Goal: Information Seeking & Learning: Check status

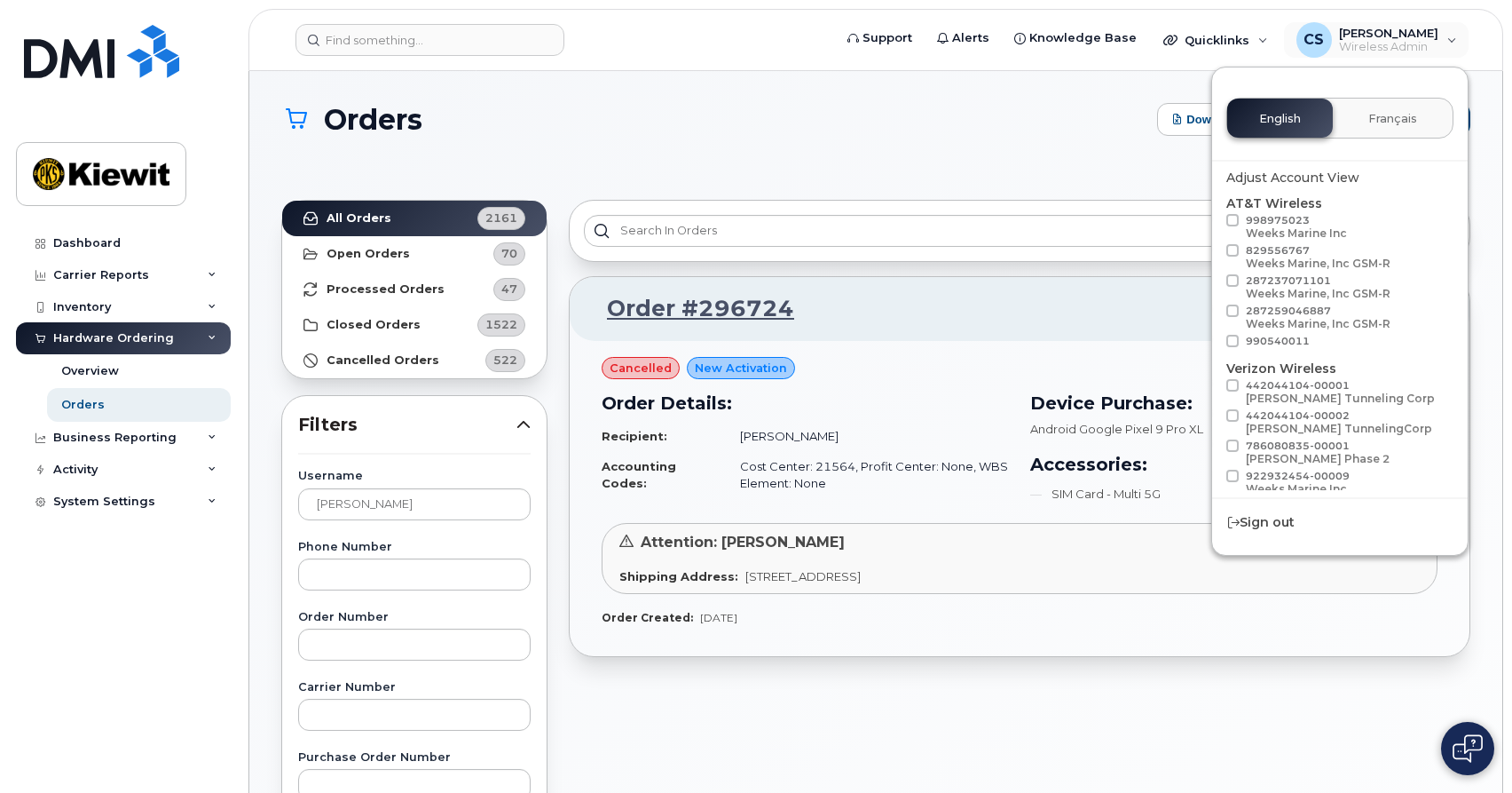
click at [355, 107] on span "Orders" at bounding box center [373, 119] width 98 height 31
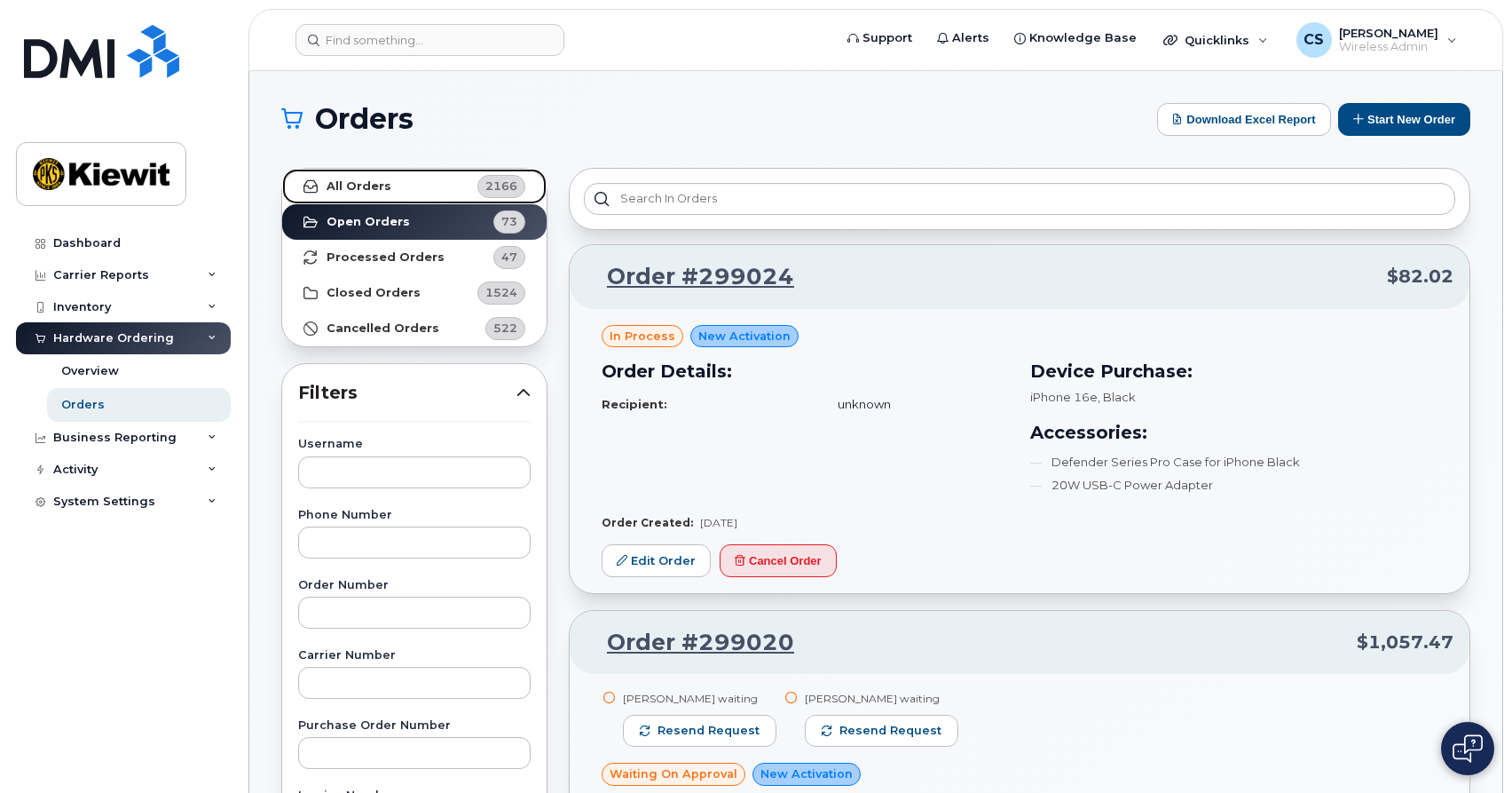
click at [396, 181] on link "All Orders 2166" at bounding box center [414, 186] width 265 height 35
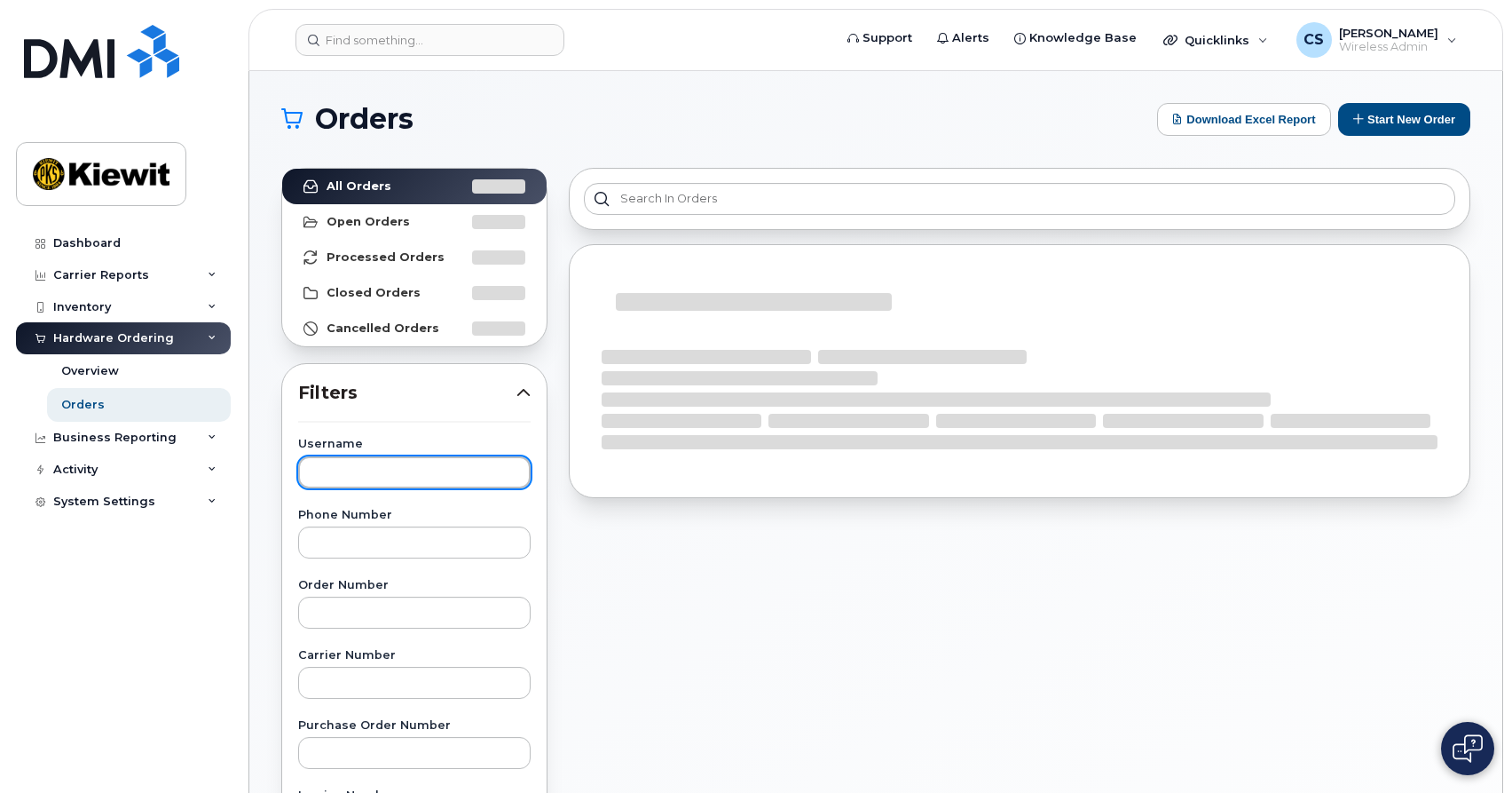
click at [415, 475] on input "text" at bounding box center [414, 473] width 232 height 32
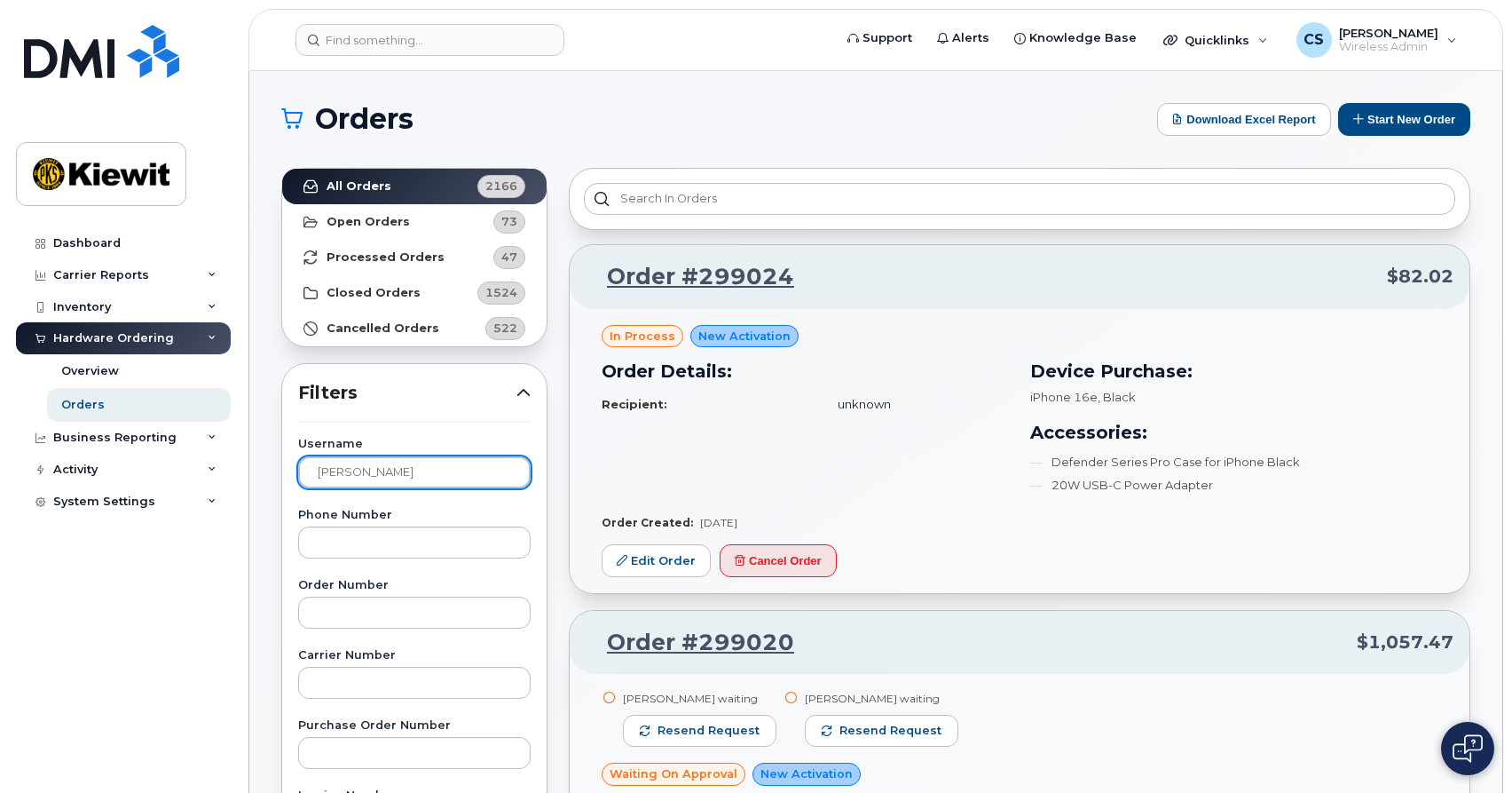
type input "schmitz"
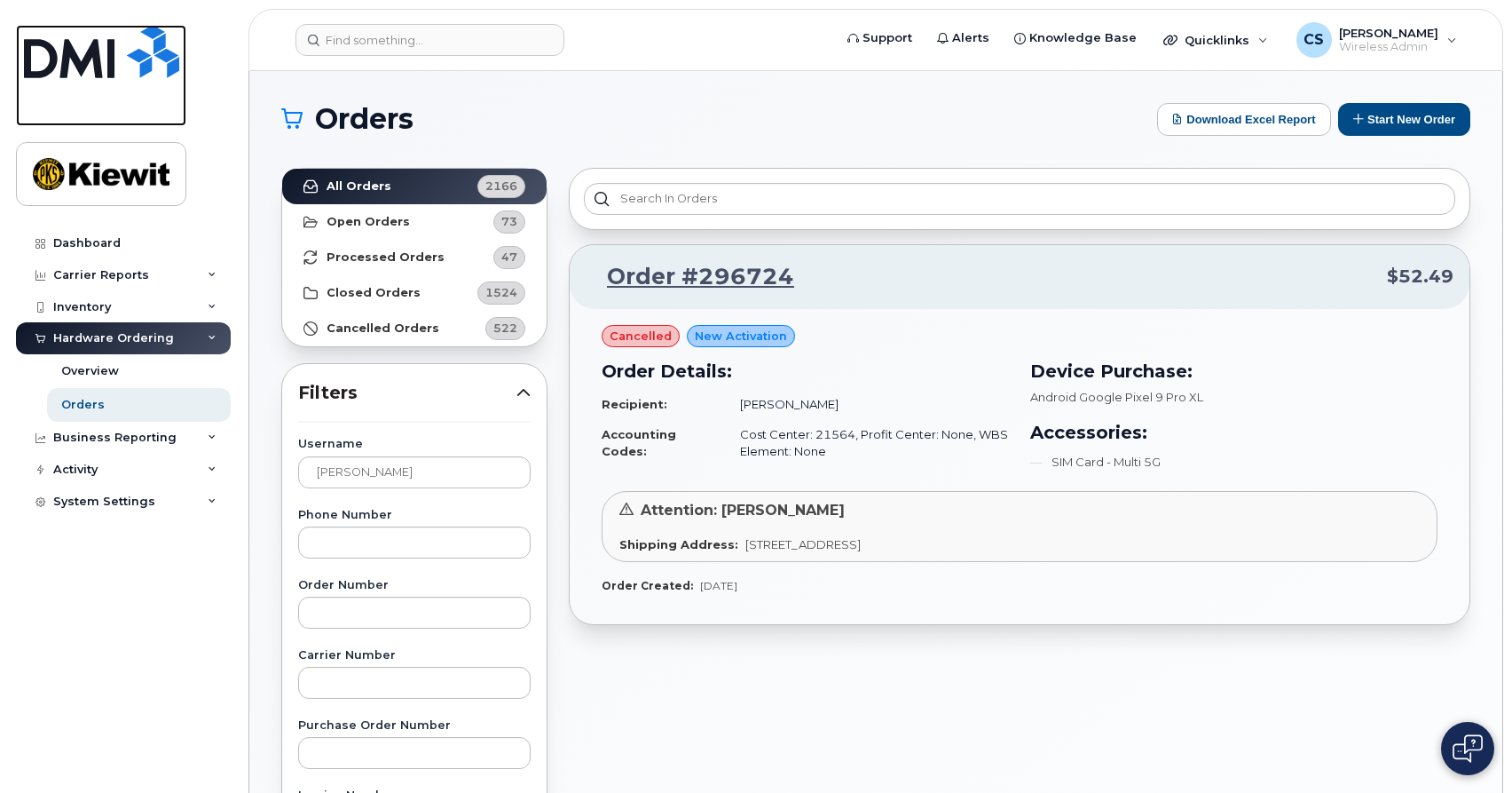
click at [109, 73] on img at bounding box center [101, 51] width 155 height 53
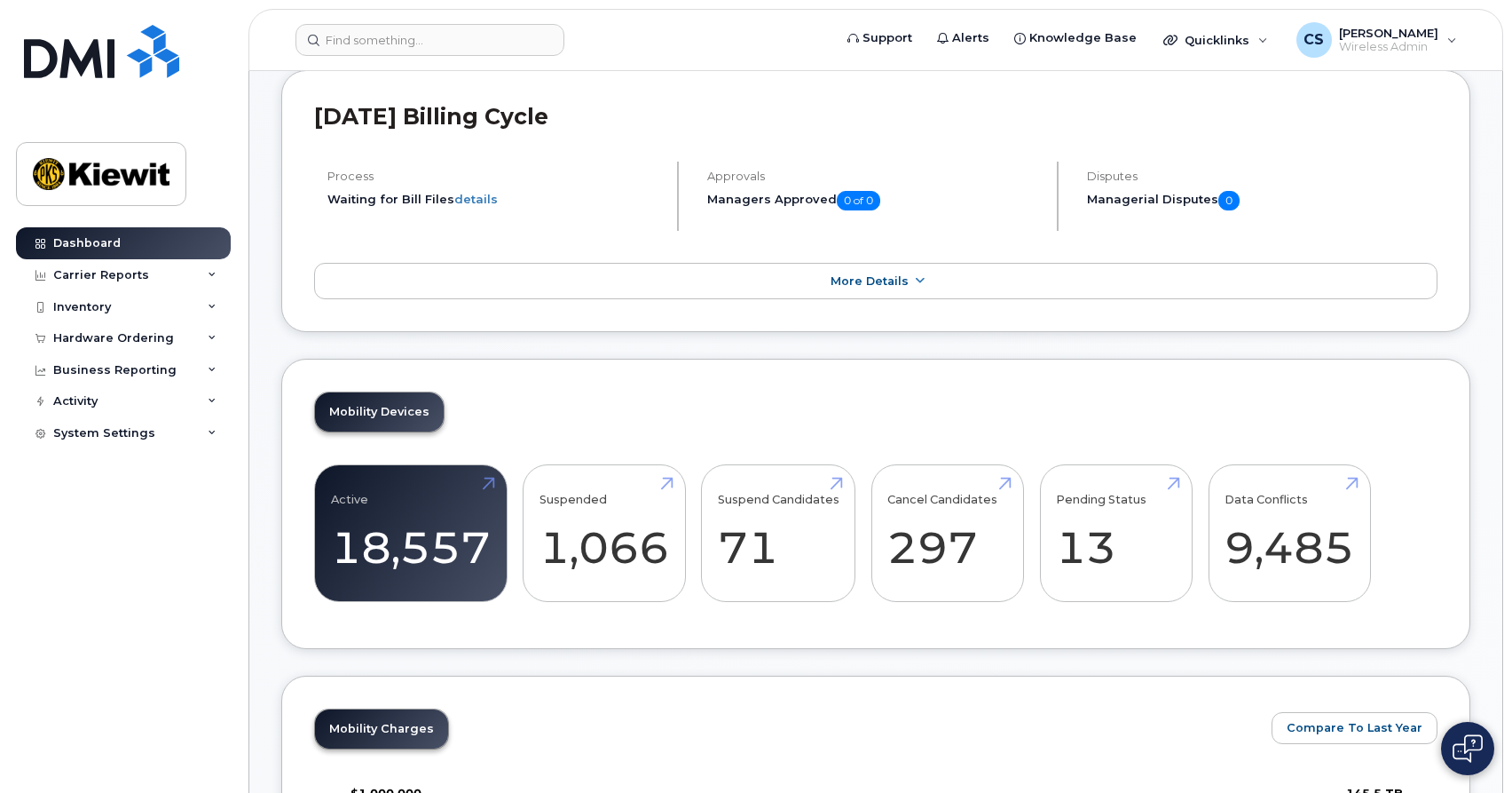
scroll to position [323, 0]
click at [865, 280] on span "More Details" at bounding box center [870, 282] width 78 height 13
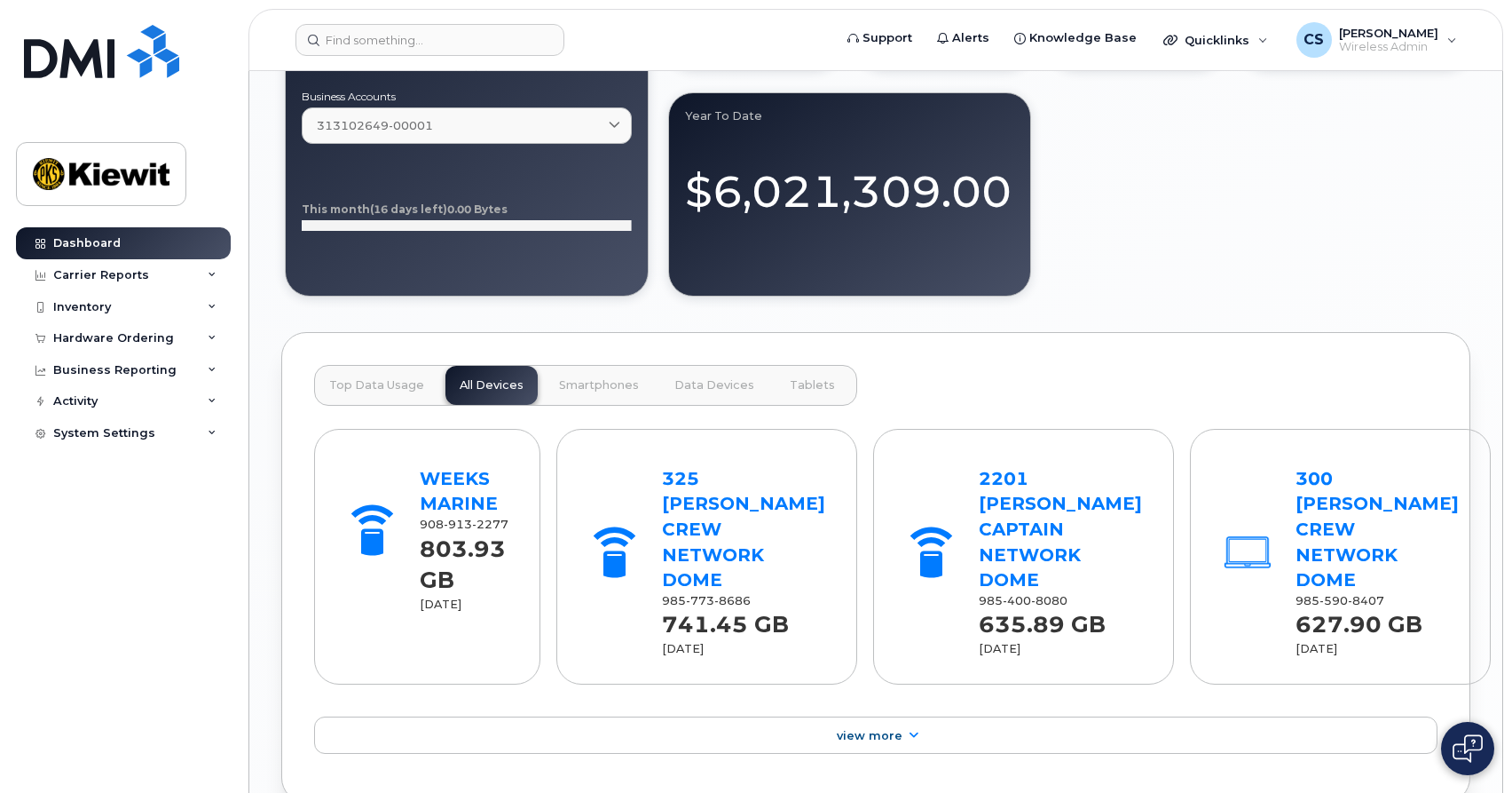
scroll to position [1862, 0]
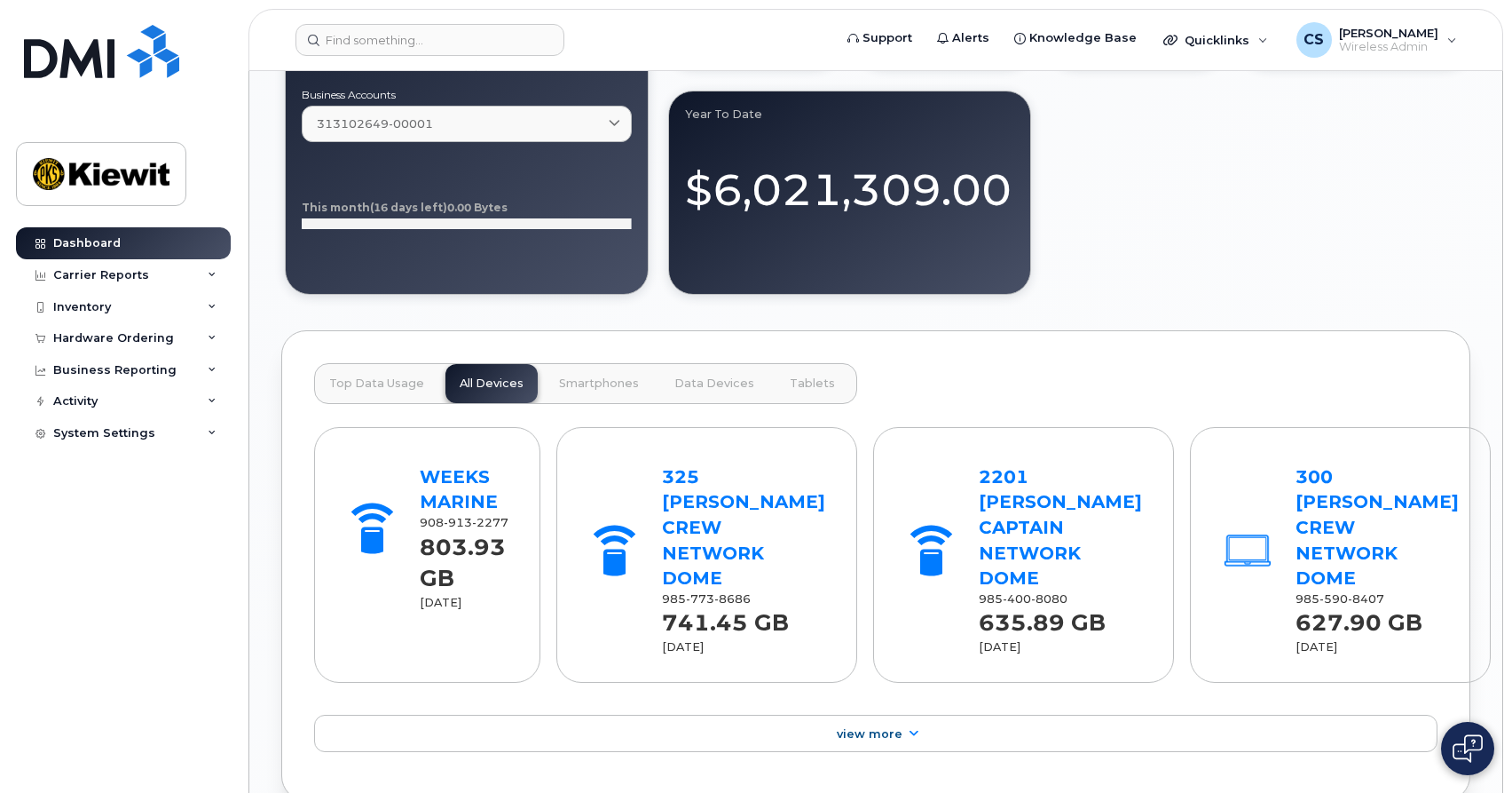
click at [401, 390] on span "Top Data Usage" at bounding box center [377, 383] width 95 height 14
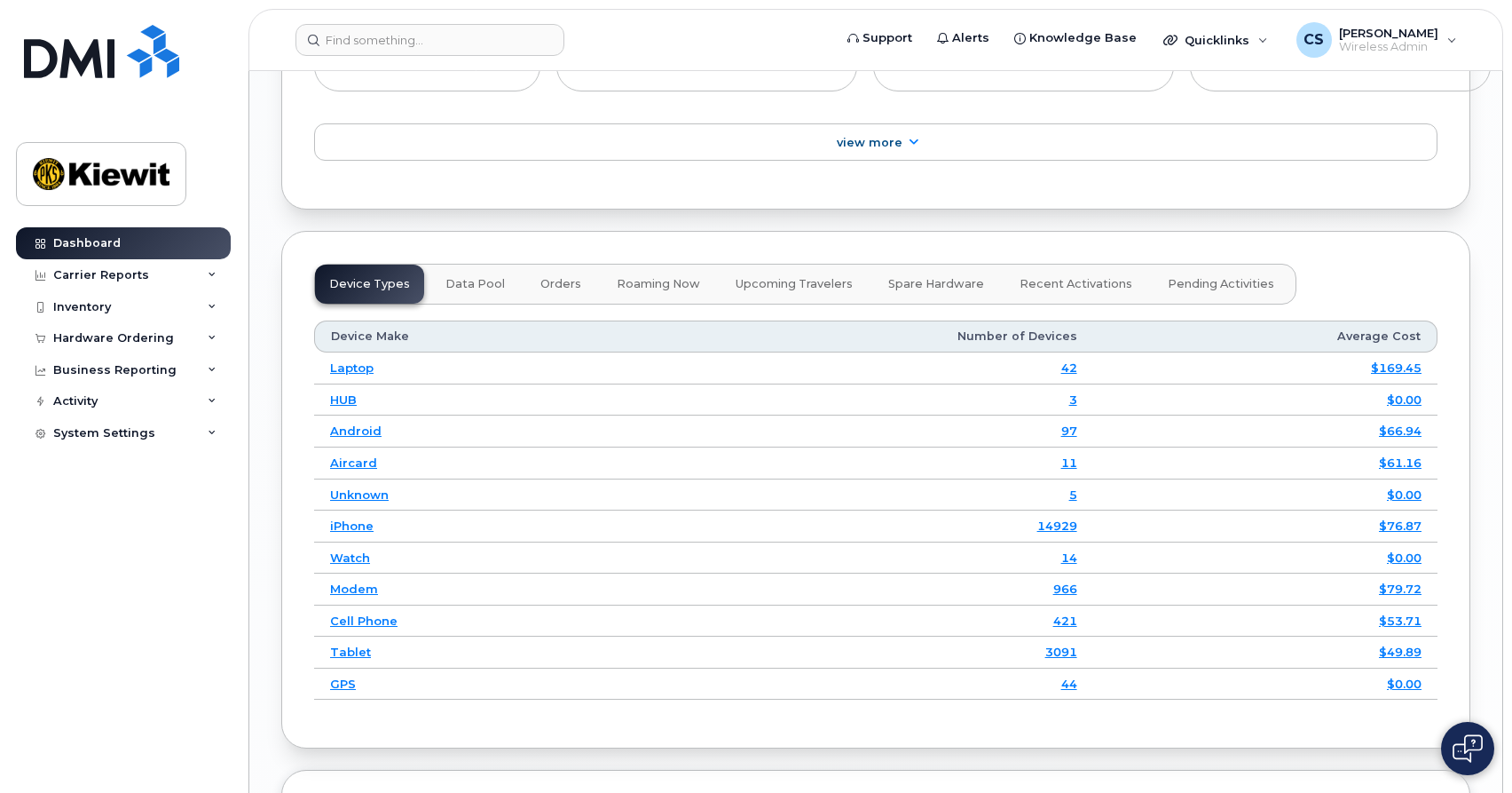
scroll to position [2450, 0]
click at [1070, 437] on link "97" at bounding box center [1069, 434] width 16 height 14
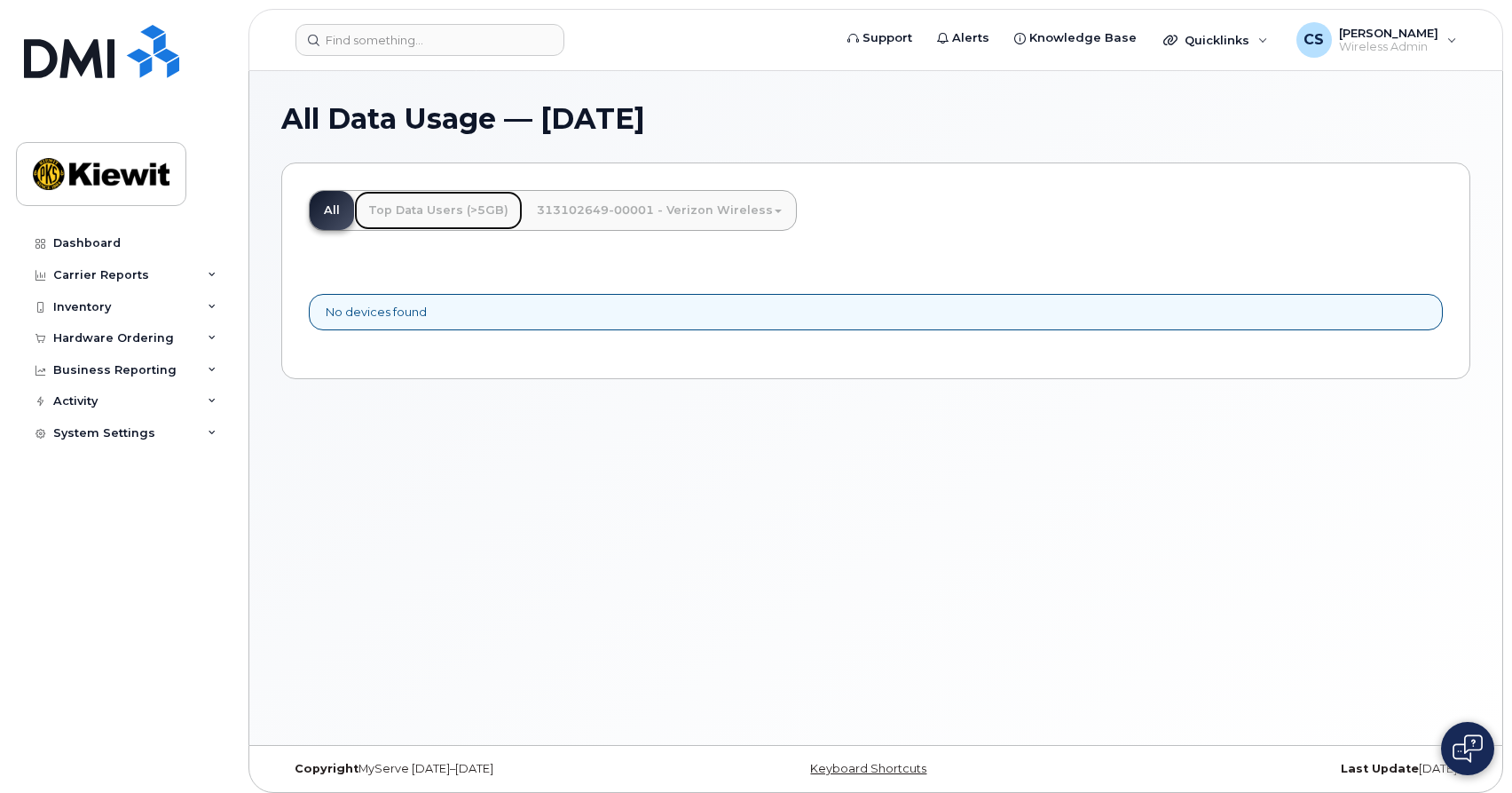
click at [432, 215] on link "Top Data Users (>5GB)" at bounding box center [438, 210] width 169 height 39
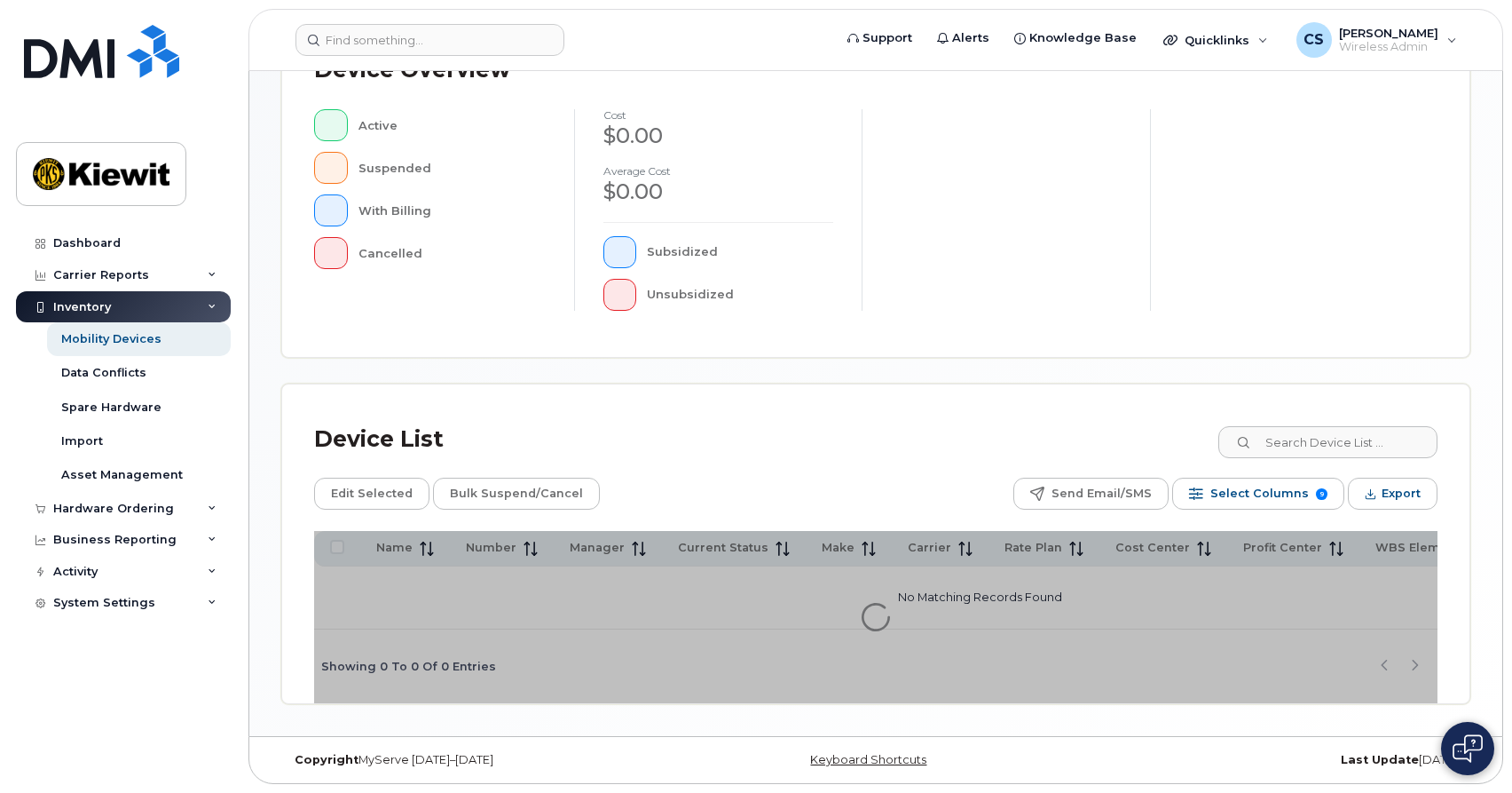
scroll to position [433, 0]
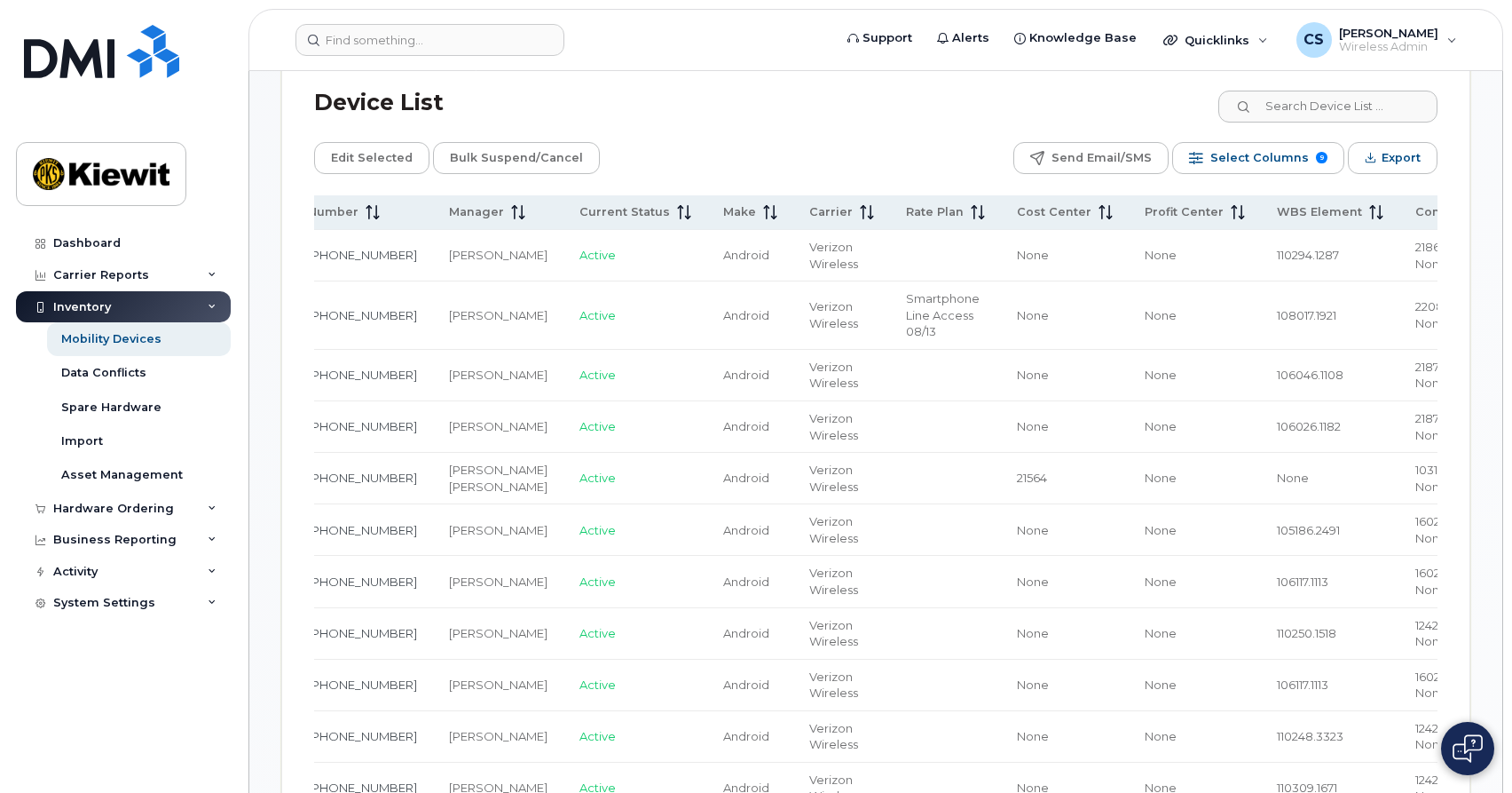
scroll to position [0, 222]
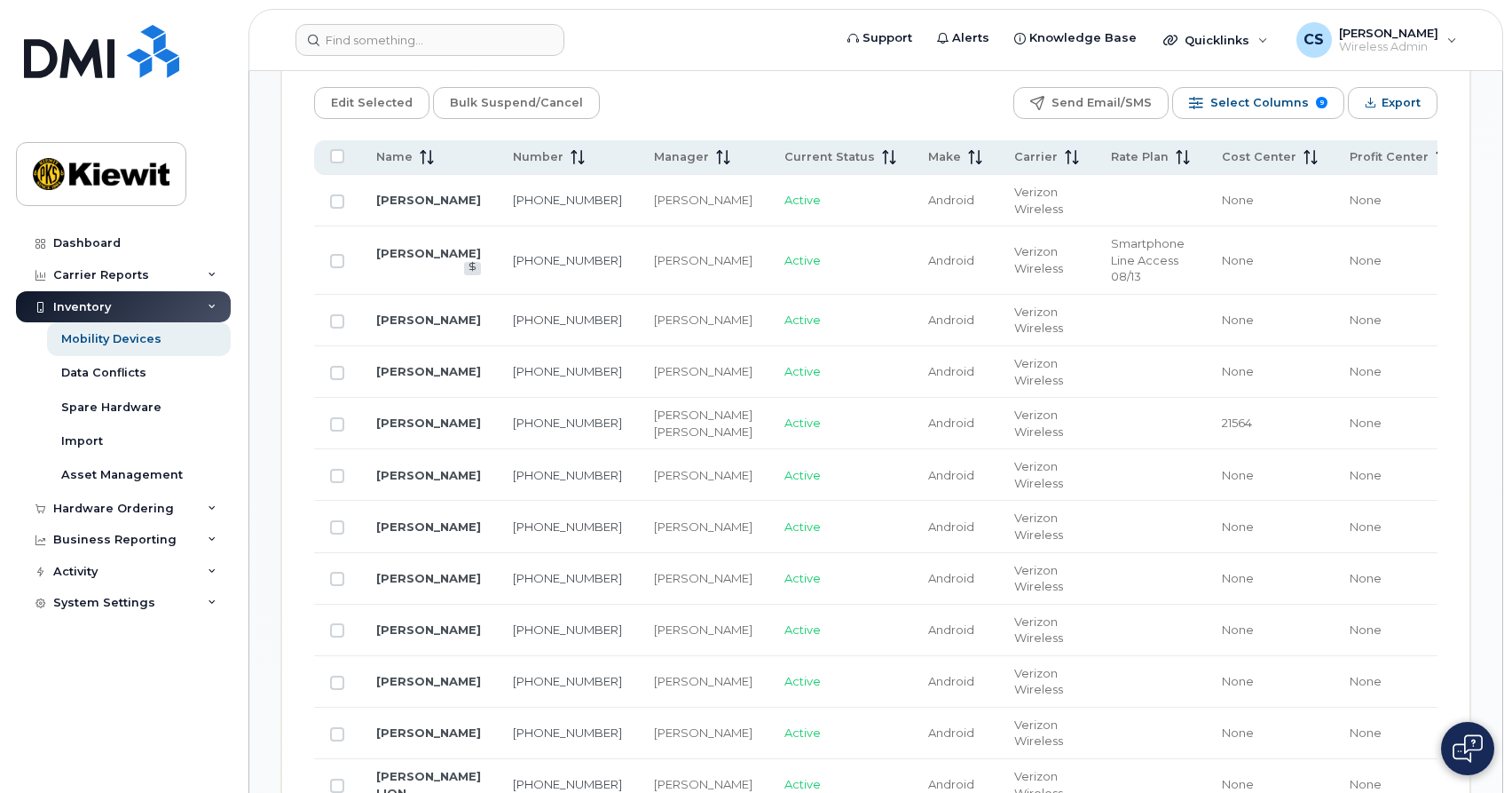
scroll to position [905, 0]
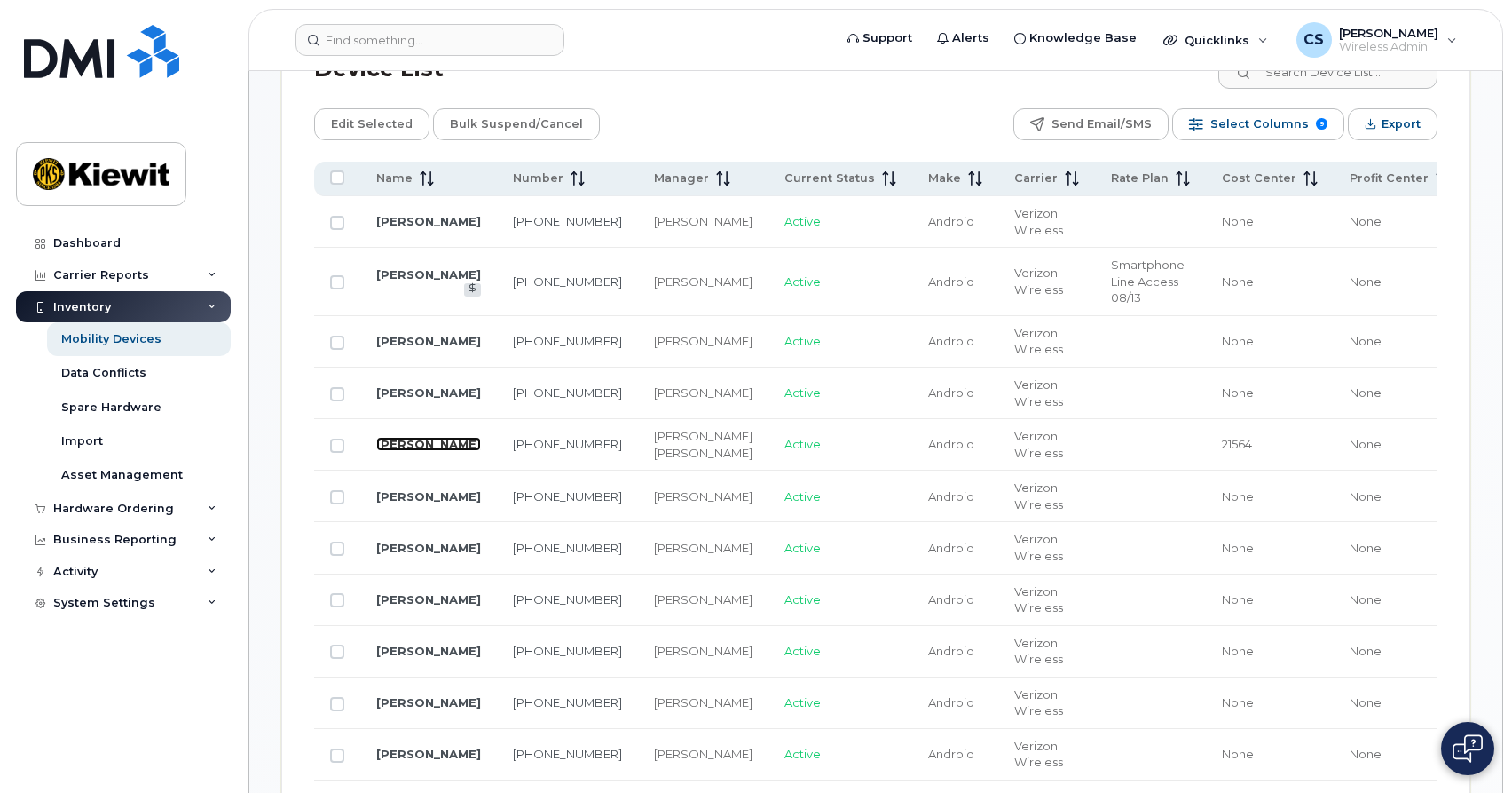
click at [445, 451] on link "CARL VAVREK" at bounding box center [429, 443] width 105 height 14
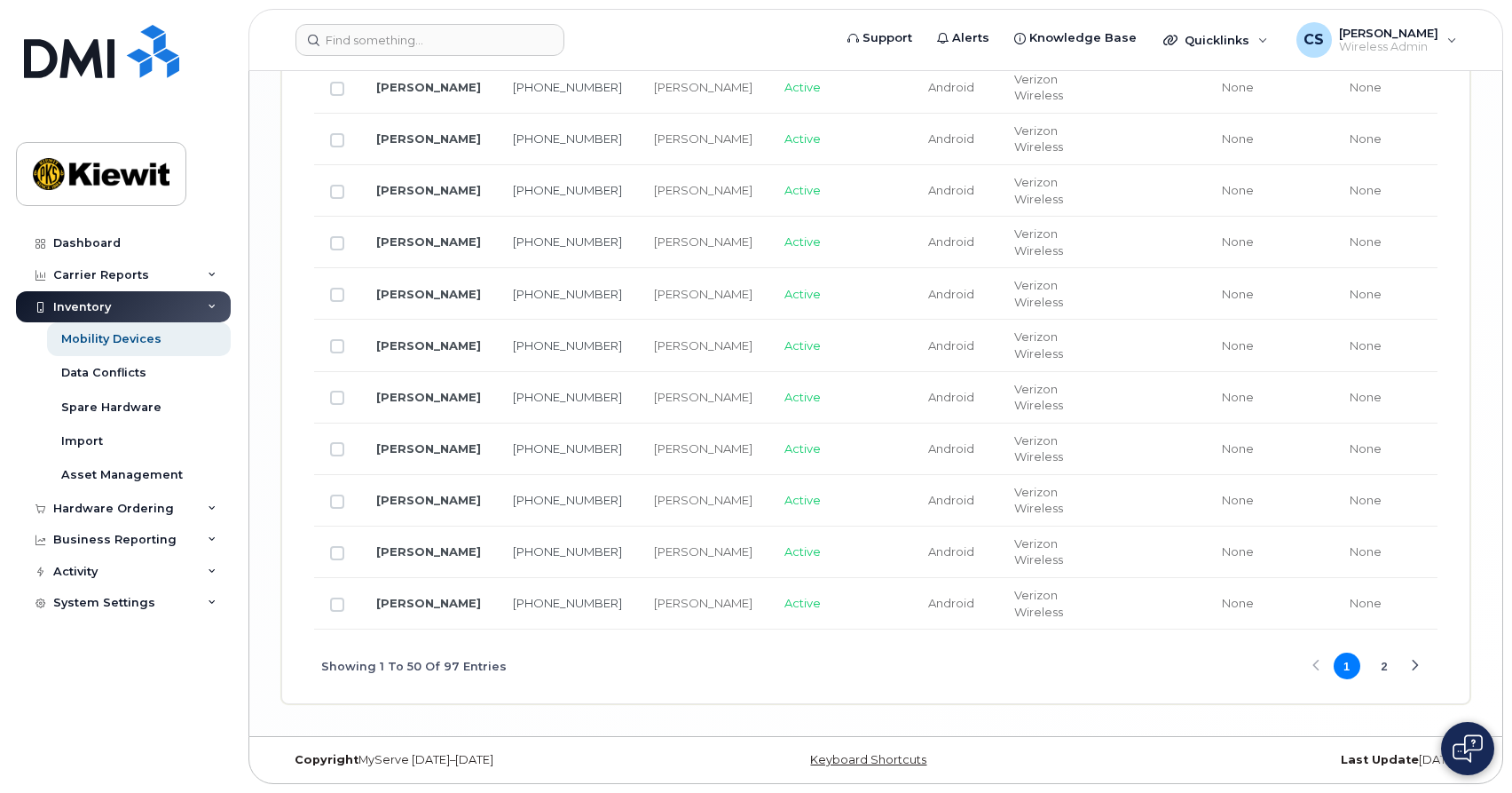
scroll to position [3568, 0]
click at [1394, 663] on button "2" at bounding box center [1384, 666] width 27 height 27
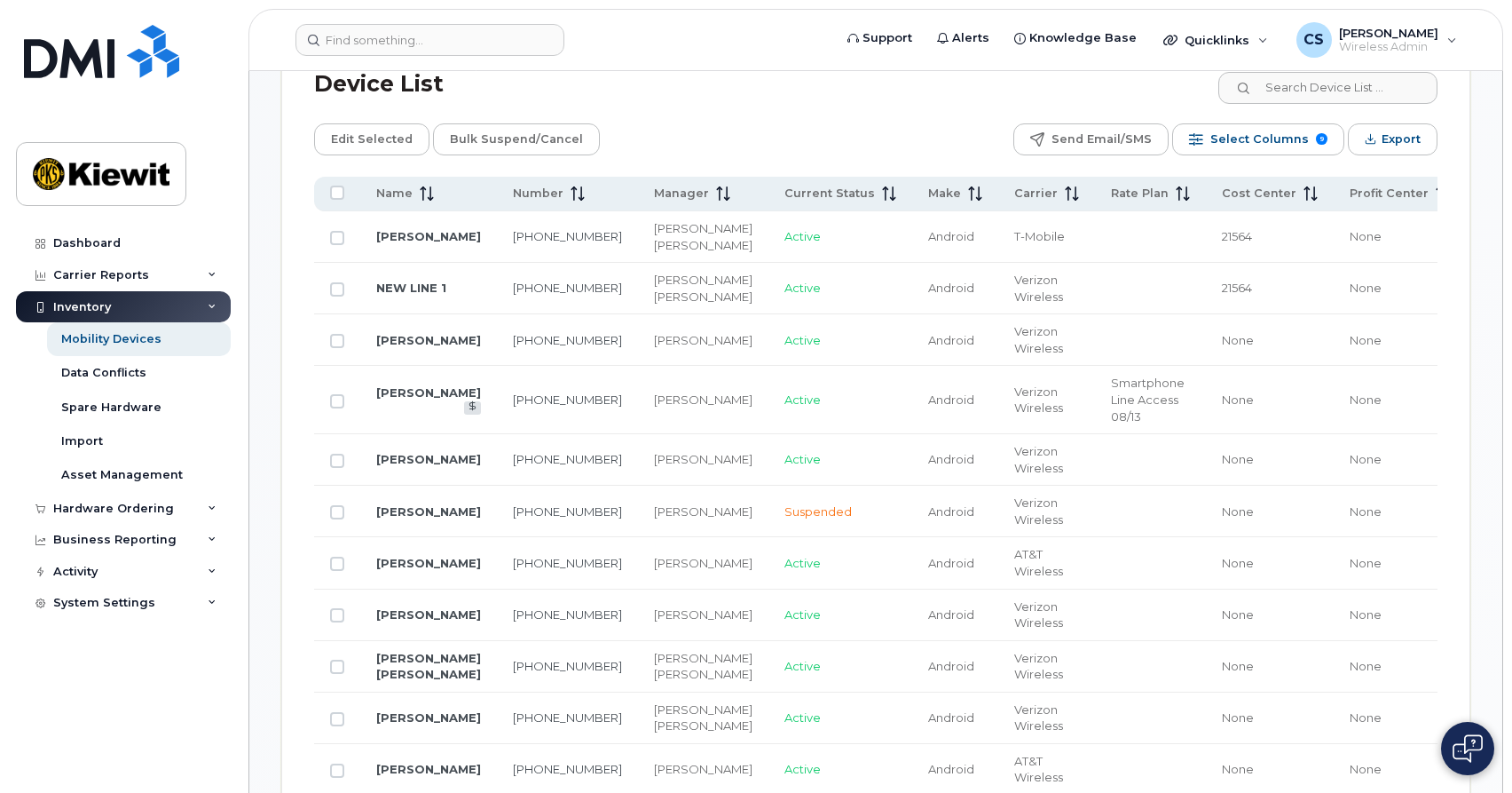
scroll to position [888, 0]
click at [414, 245] on link "[PERSON_NAME]" at bounding box center [429, 237] width 105 height 14
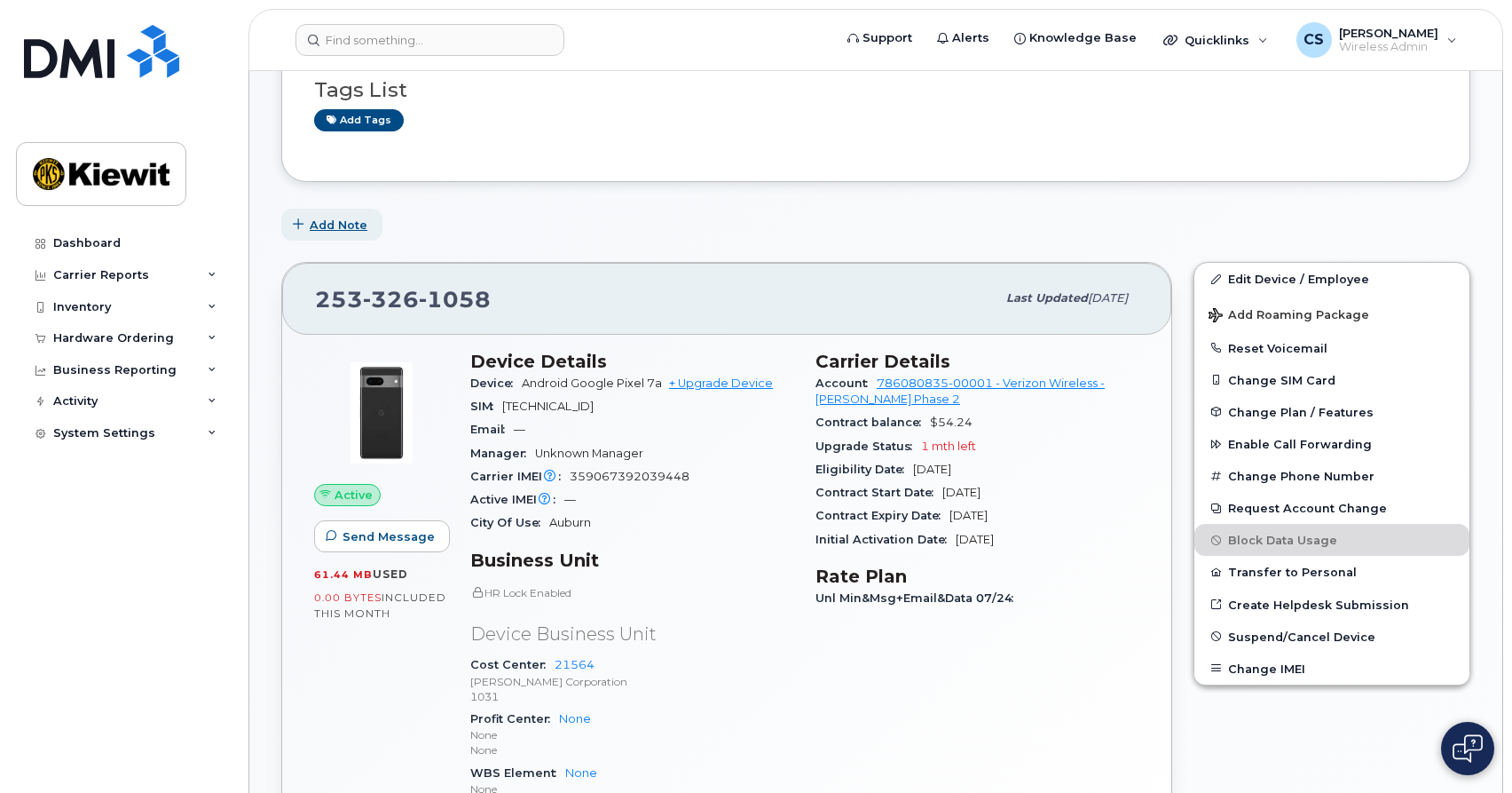
scroll to position [304, 0]
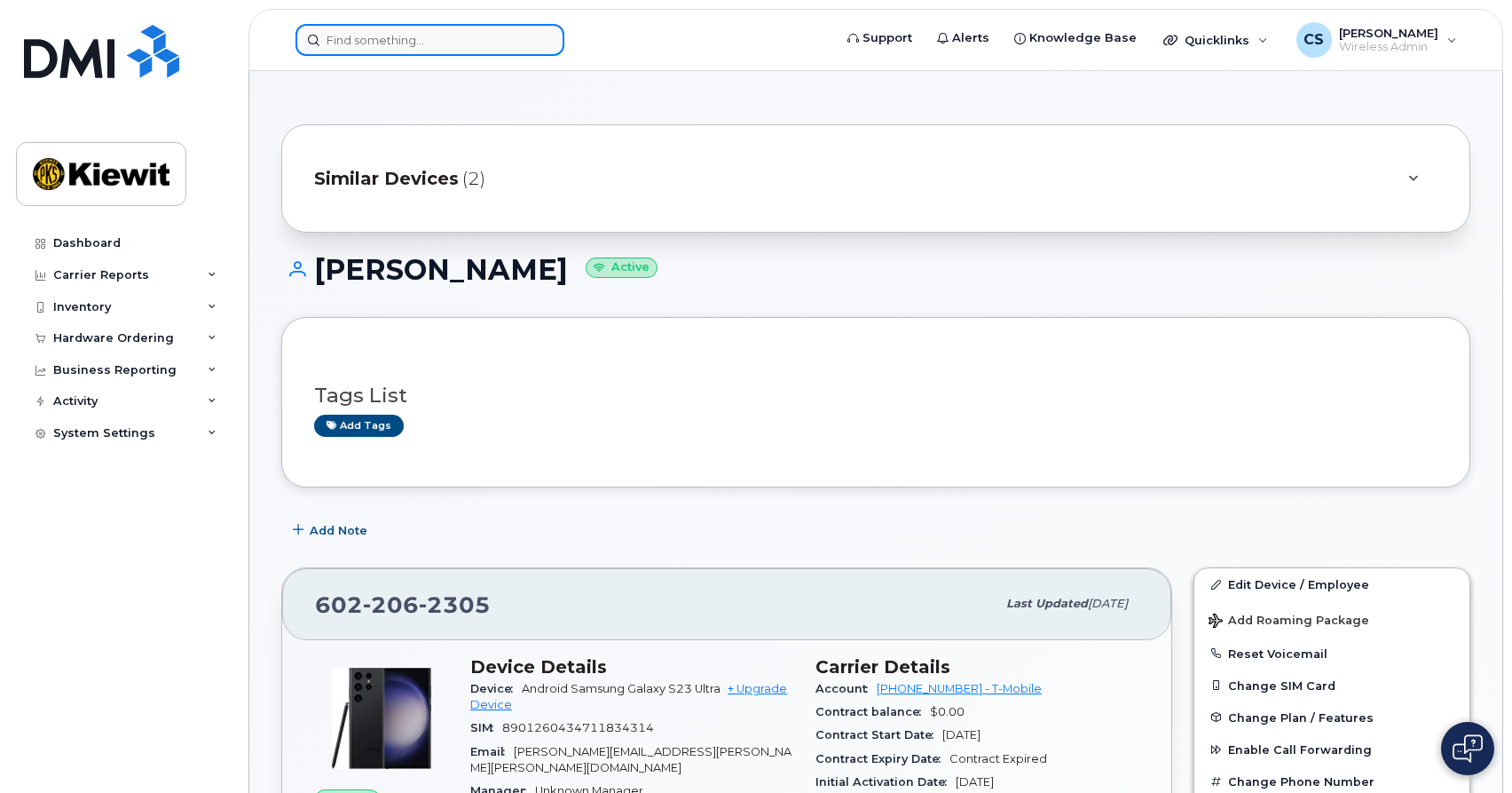
click at [432, 38] on input at bounding box center [430, 40] width 269 height 32
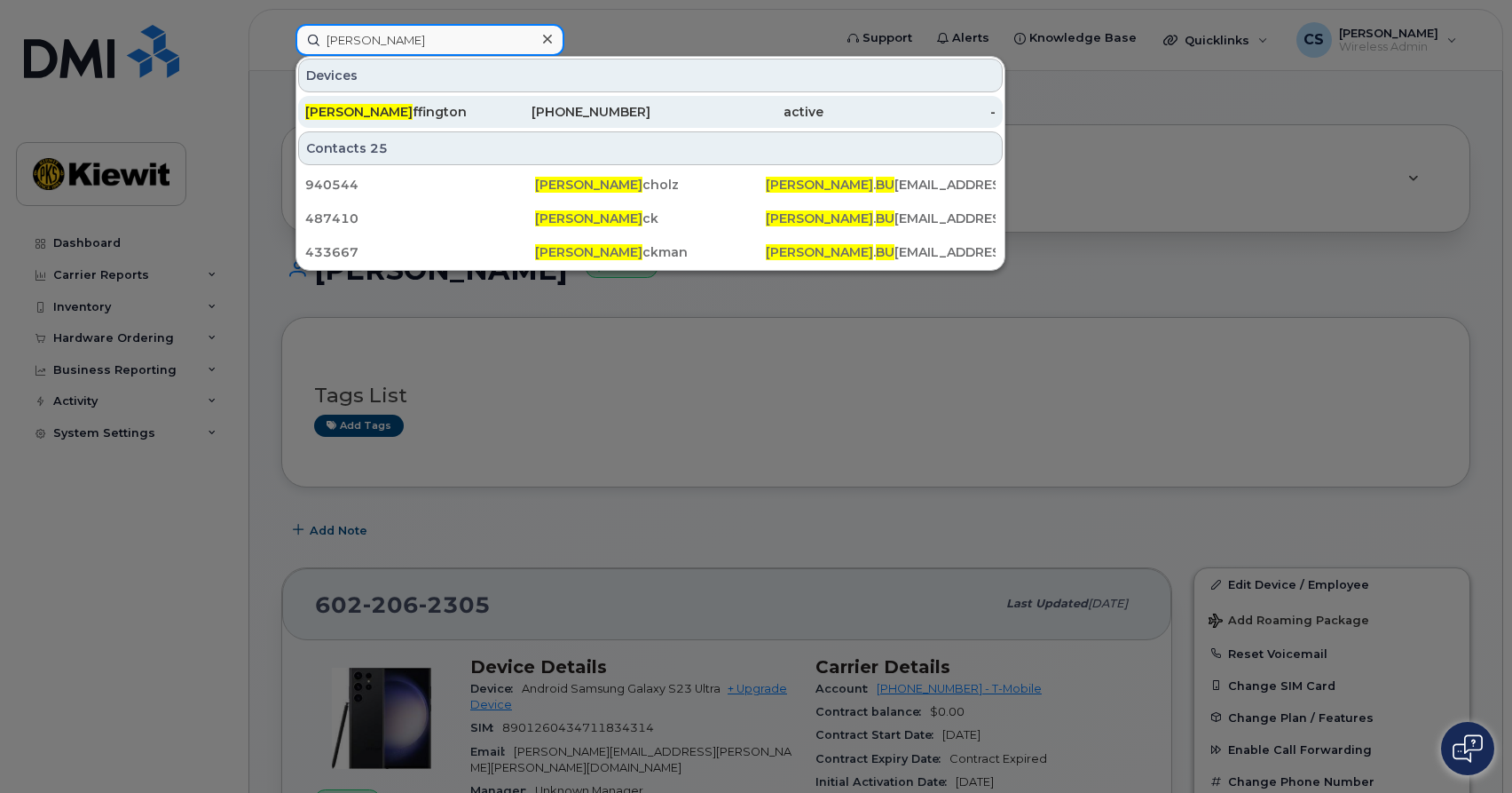
type input "daniel bu"
click at [393, 111] on div "Daniel Bu ffington" at bounding box center [392, 112] width 173 height 18
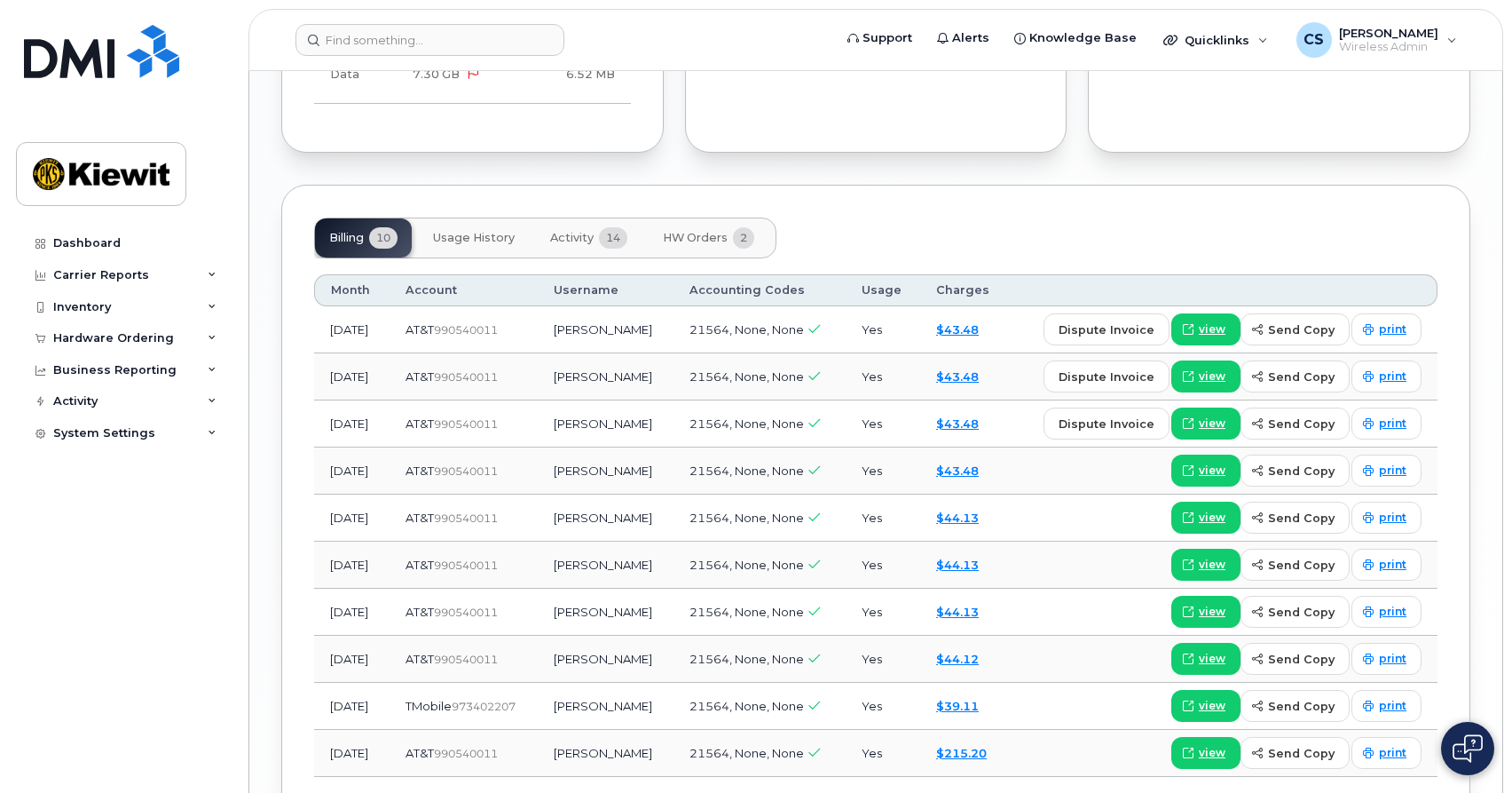
scroll to position [1899, 0]
click at [684, 232] on span "HW Orders" at bounding box center [696, 238] width 65 height 14
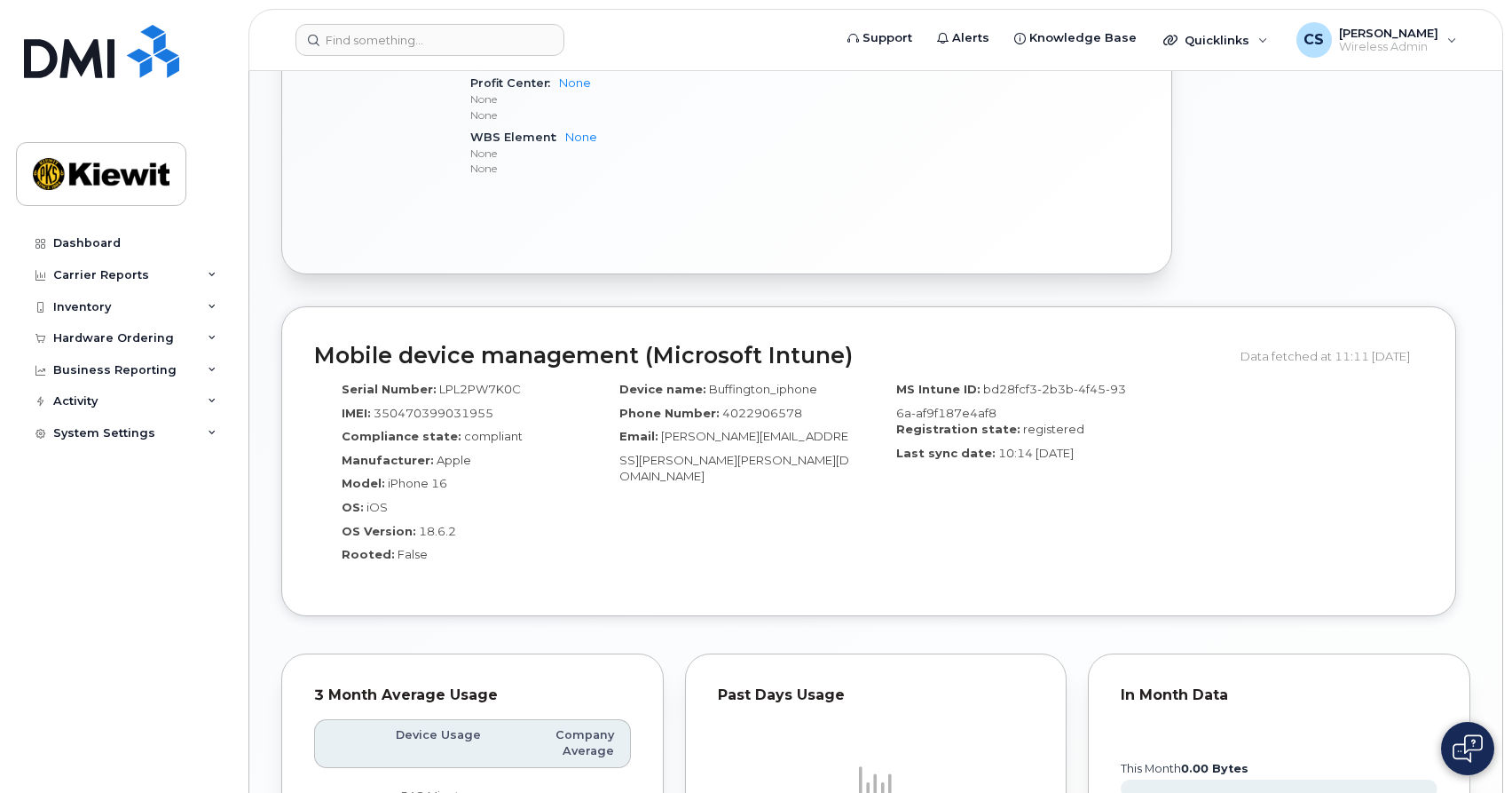
scroll to position [997, 0]
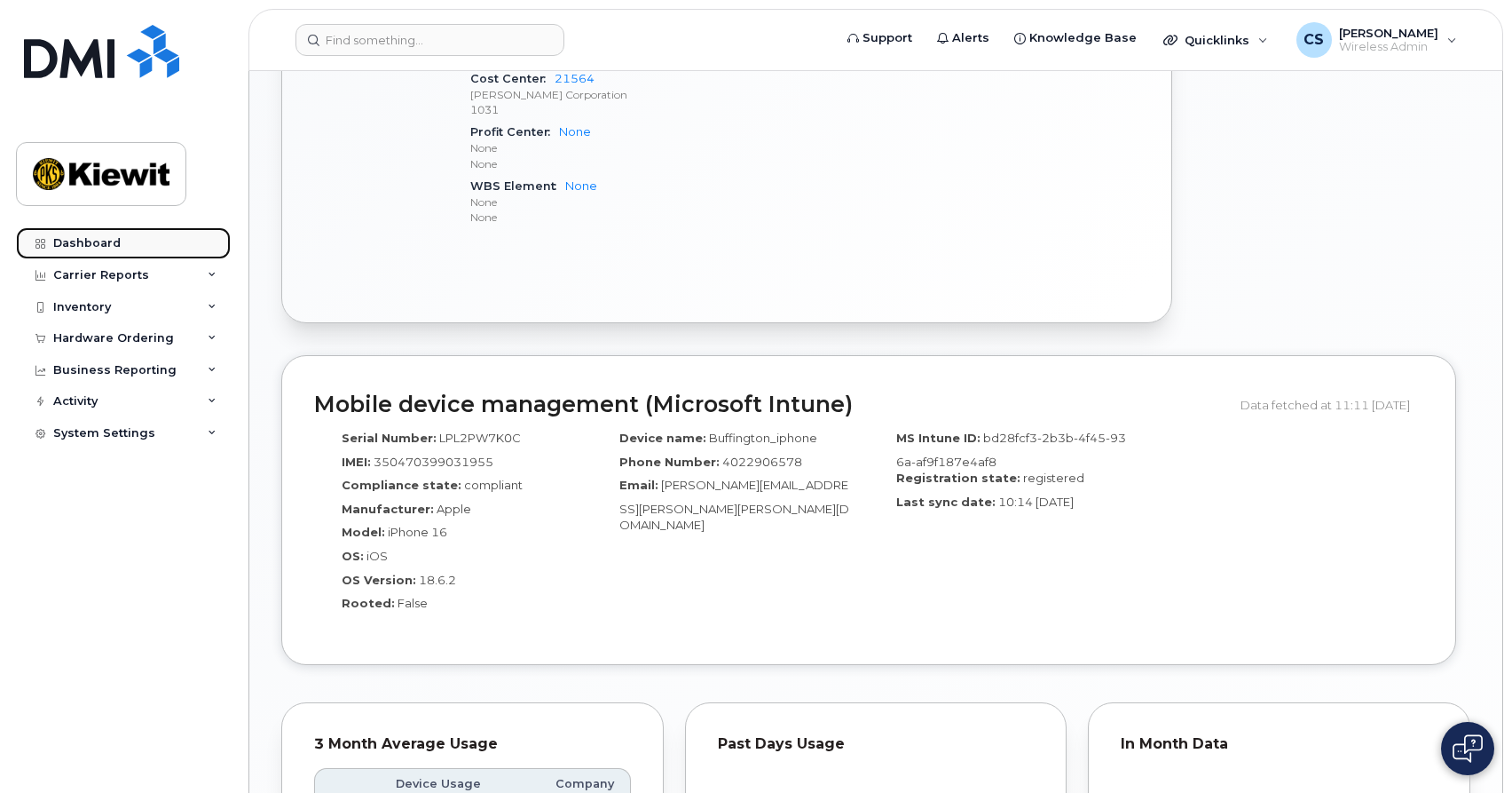
click at [77, 241] on div "Dashboard" at bounding box center [87, 243] width 68 height 14
click at [95, 327] on div "Hardware Ordering" at bounding box center [123, 338] width 214 height 32
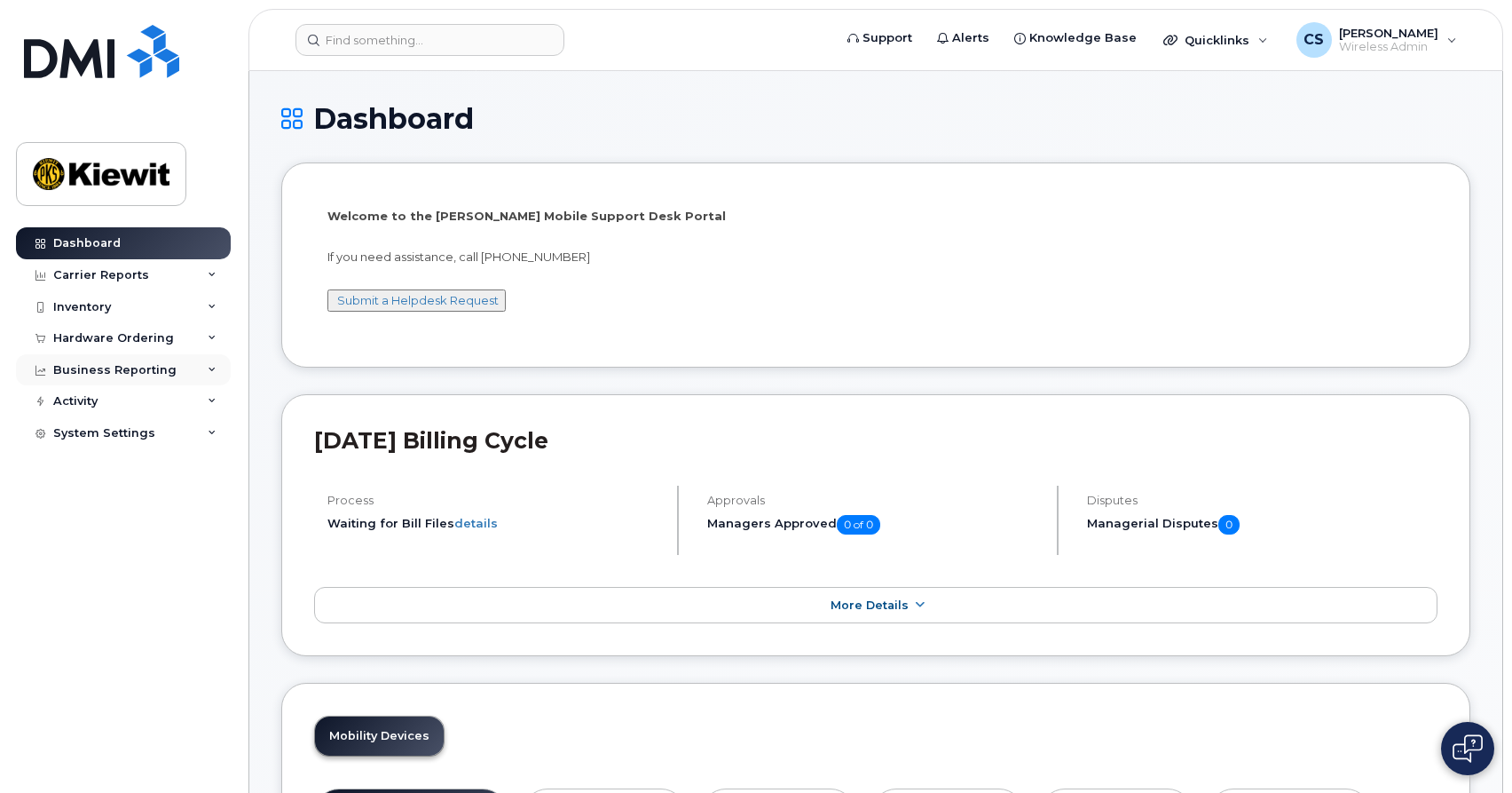
click at [133, 356] on div "Business Reporting" at bounding box center [123, 371] width 214 height 32
click at [135, 339] on div "Hardware Ordering" at bounding box center [113, 337] width 121 height 14
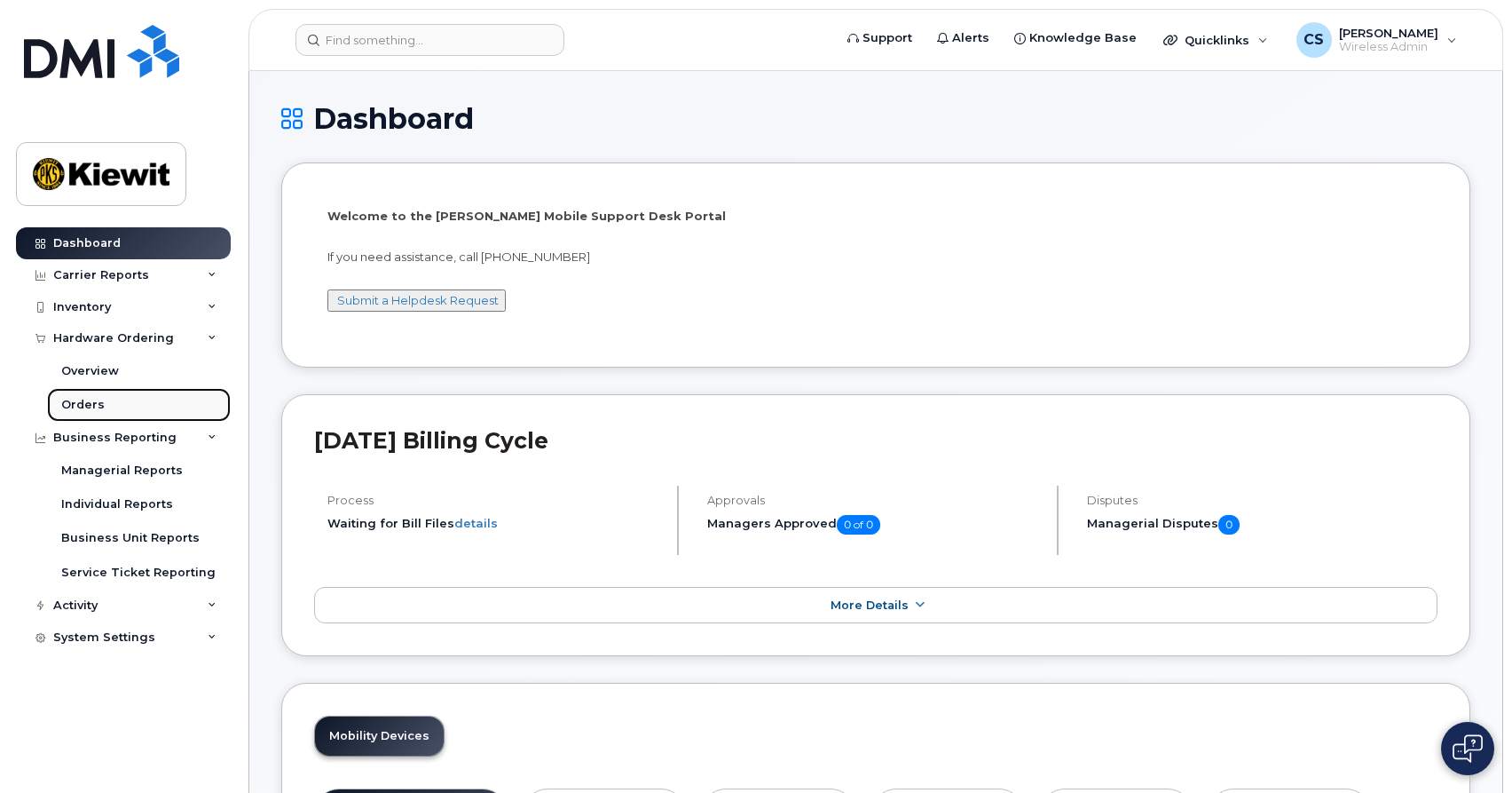
click at [119, 395] on link "Orders" at bounding box center [138, 404] width 184 height 33
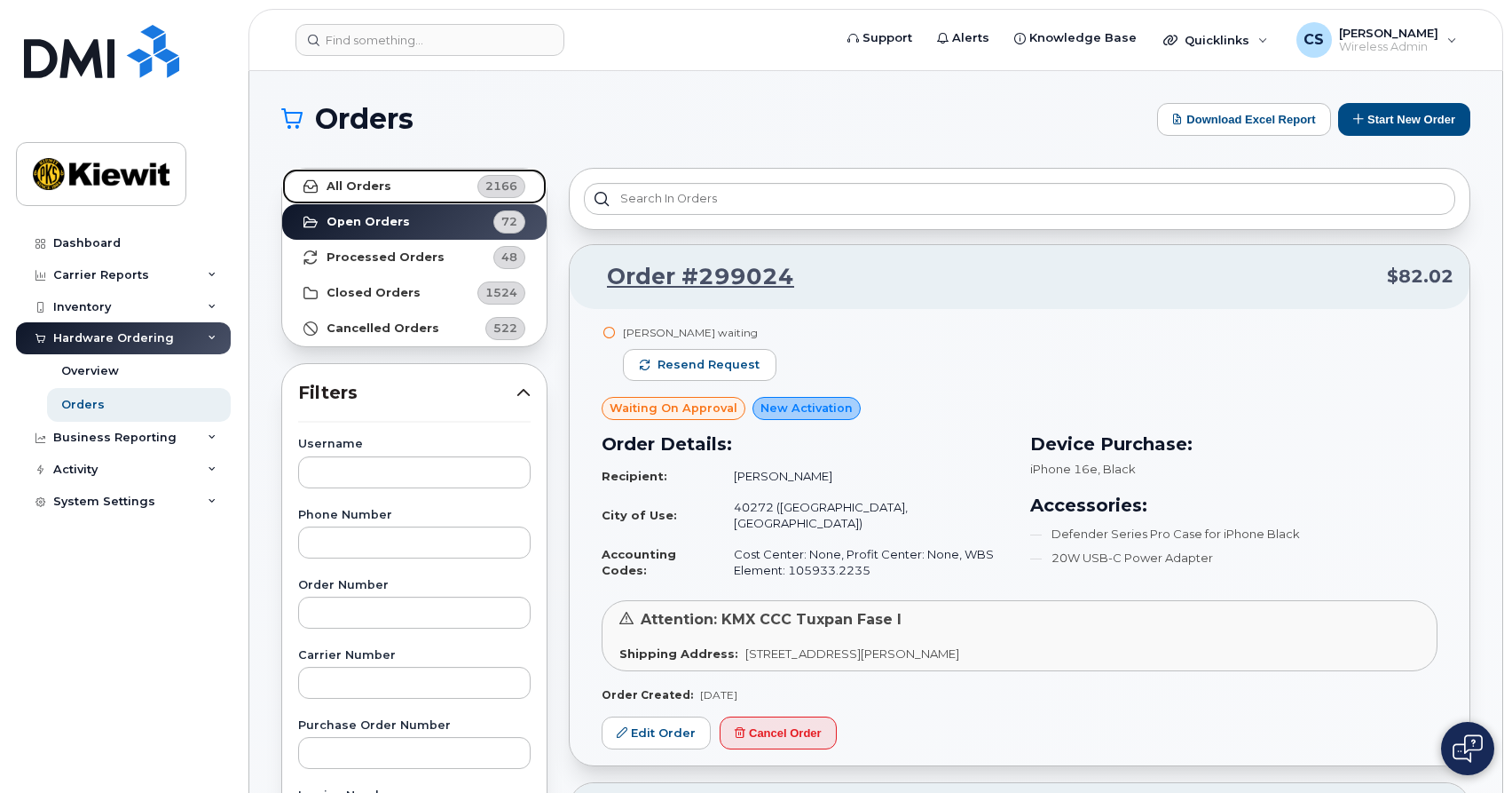
click at [412, 174] on link "All Orders 2166" at bounding box center [414, 186] width 265 height 35
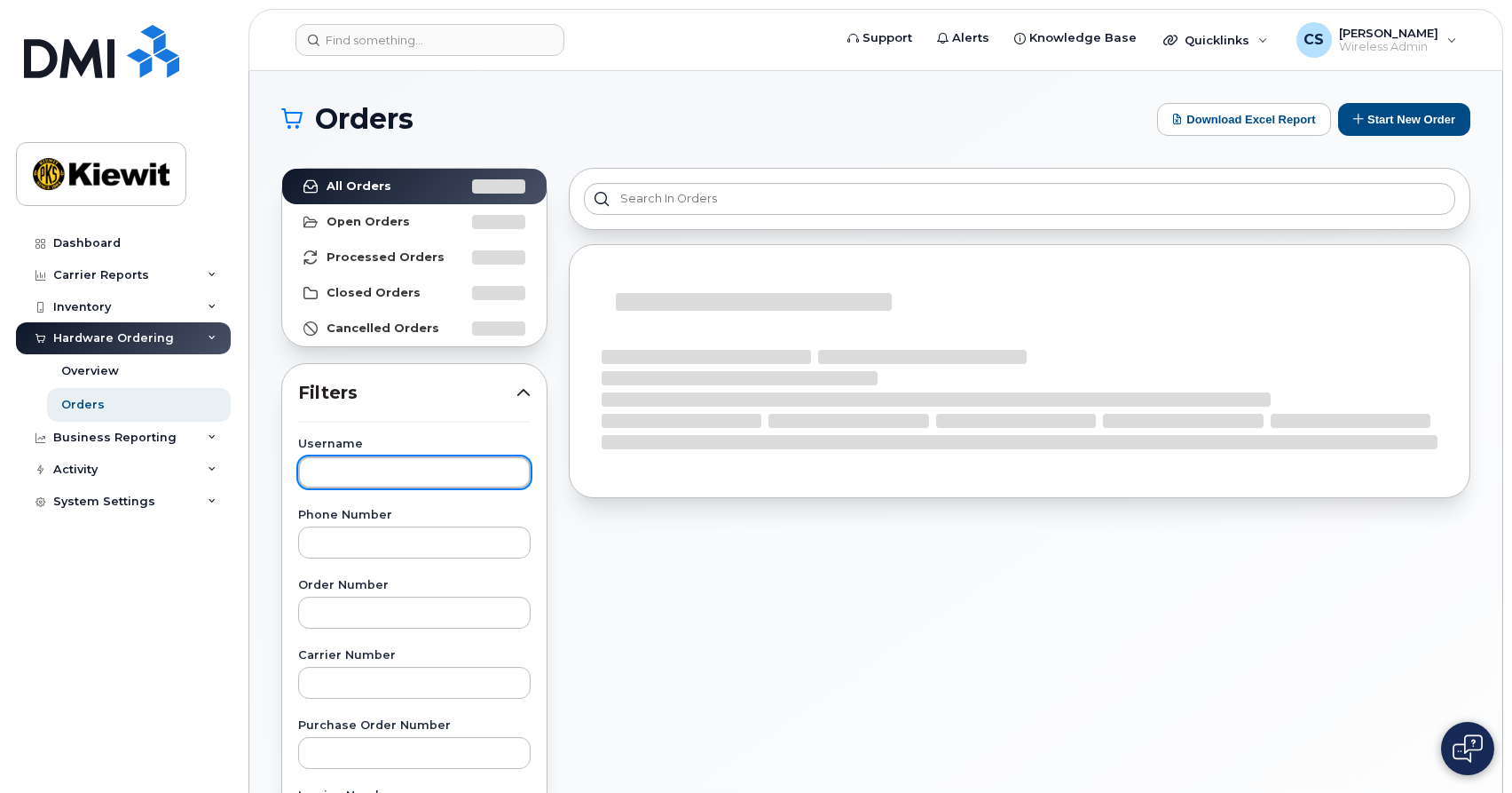
click at [346, 460] on input "text" at bounding box center [414, 473] width 232 height 32
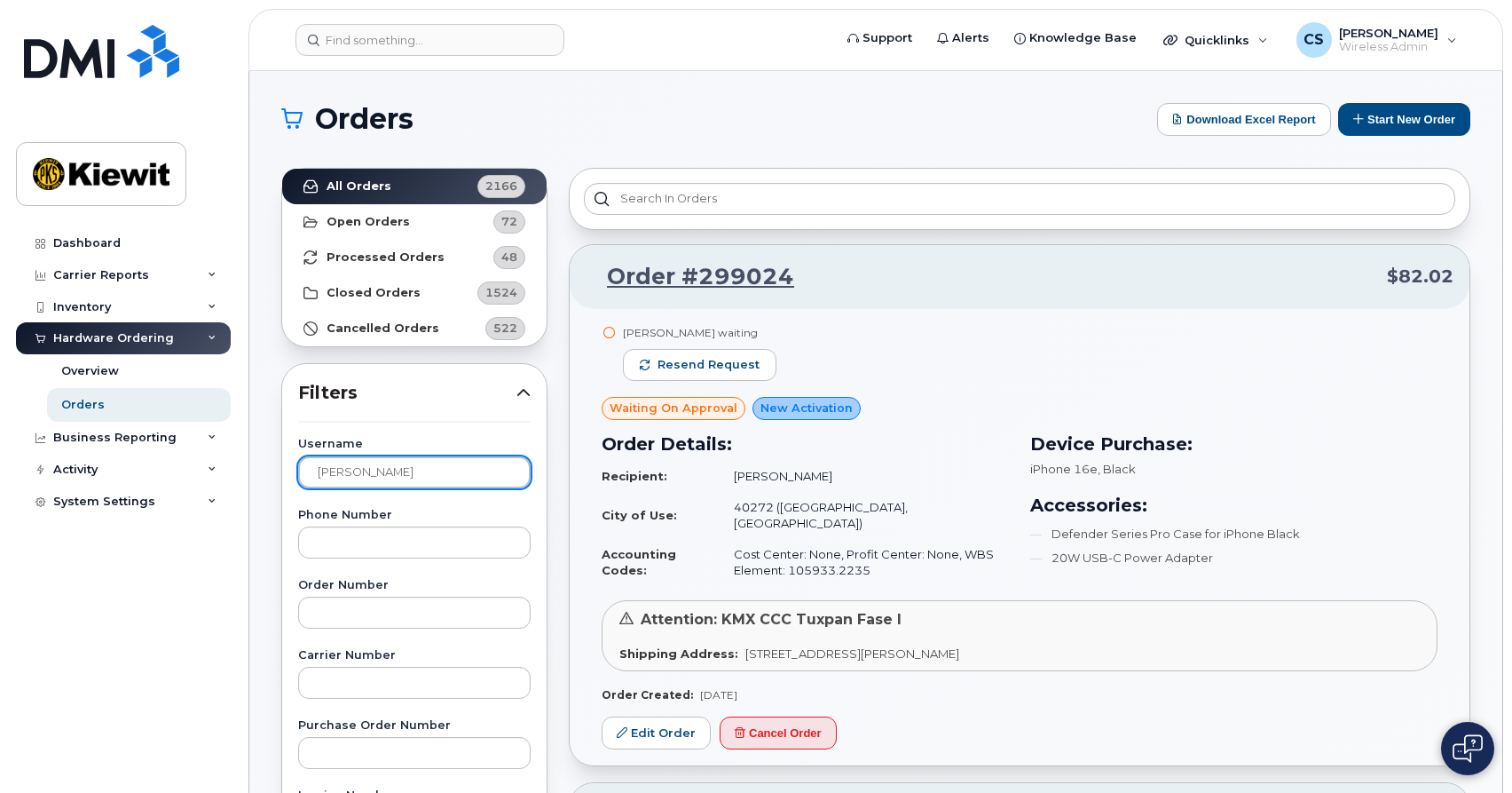
type input "[PERSON_NAME]"
